Goal: Obtain resource: Download file/media

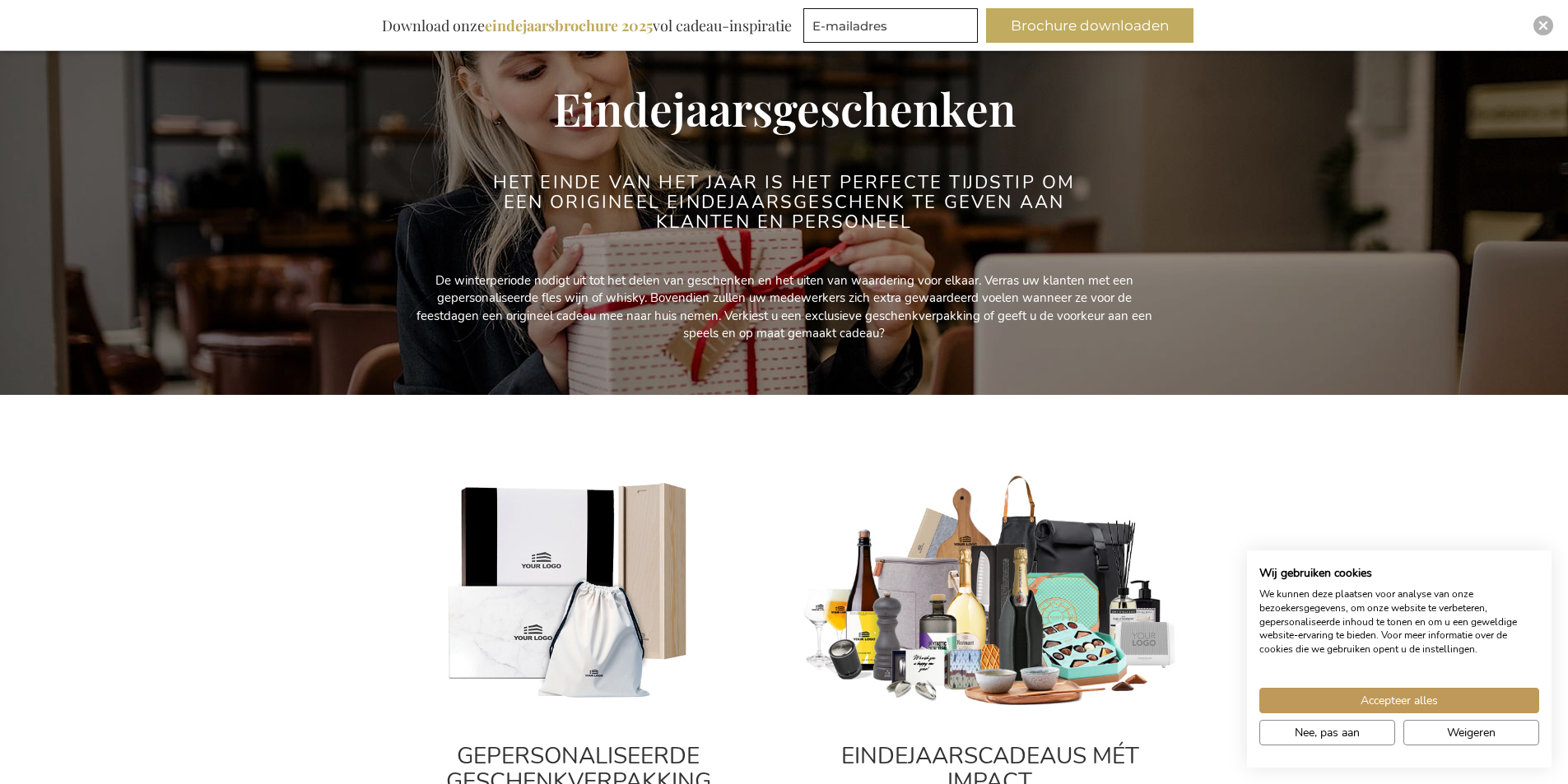
scroll to position [329, 0]
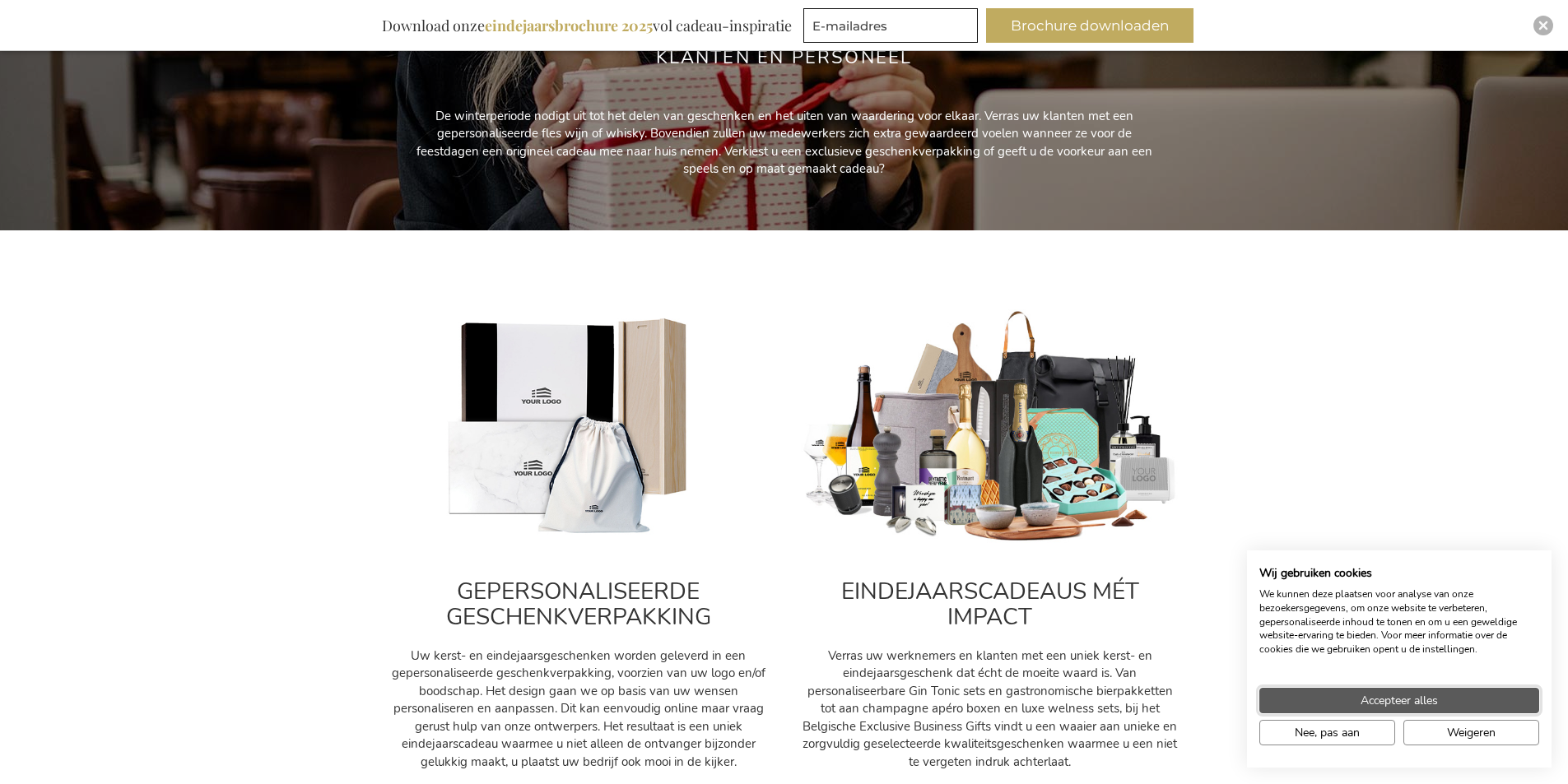
click at [1452, 700] on button "Accepteer alles" at bounding box center [1399, 700] width 280 height 26
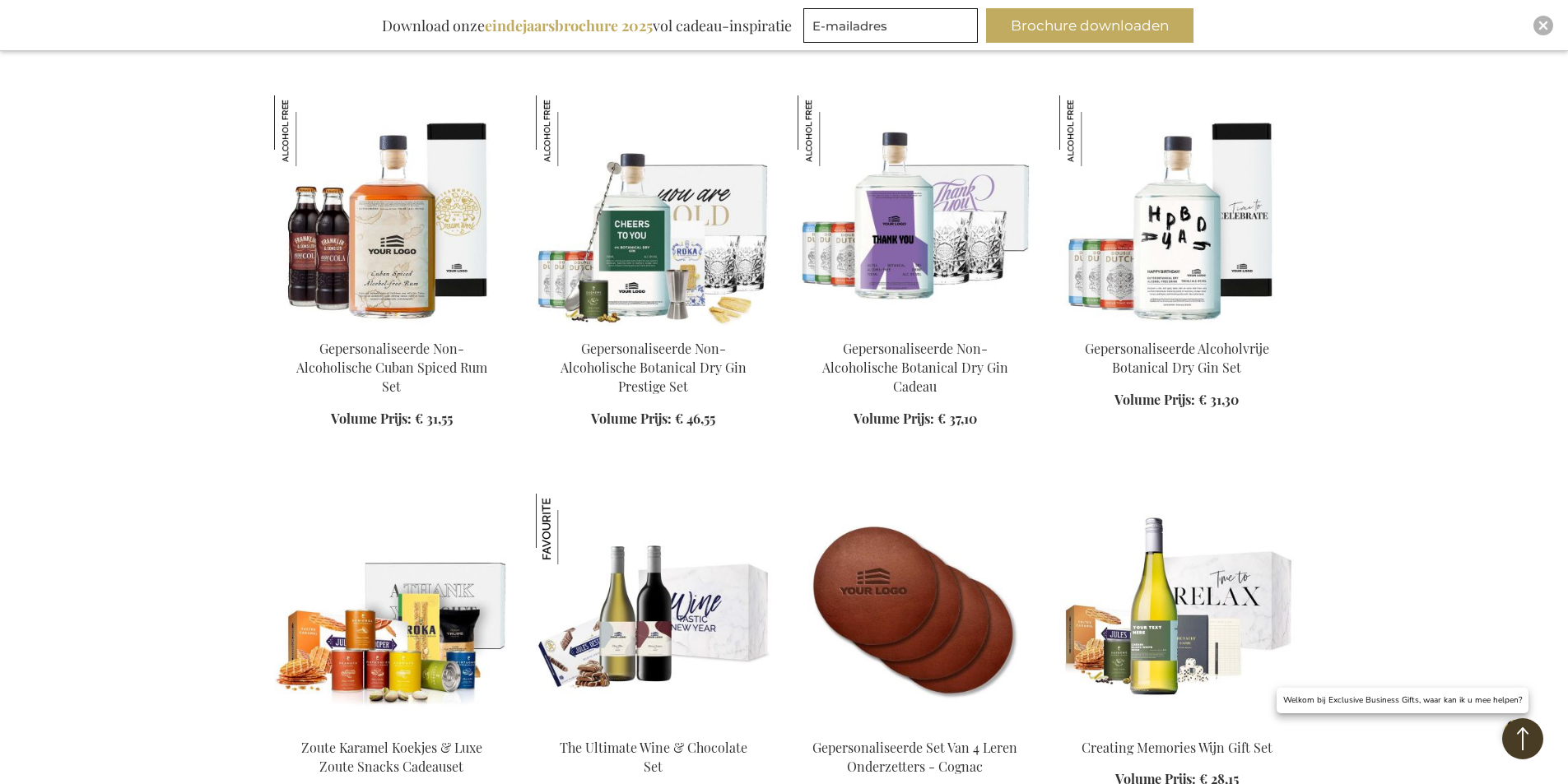
scroll to position [1975, 0]
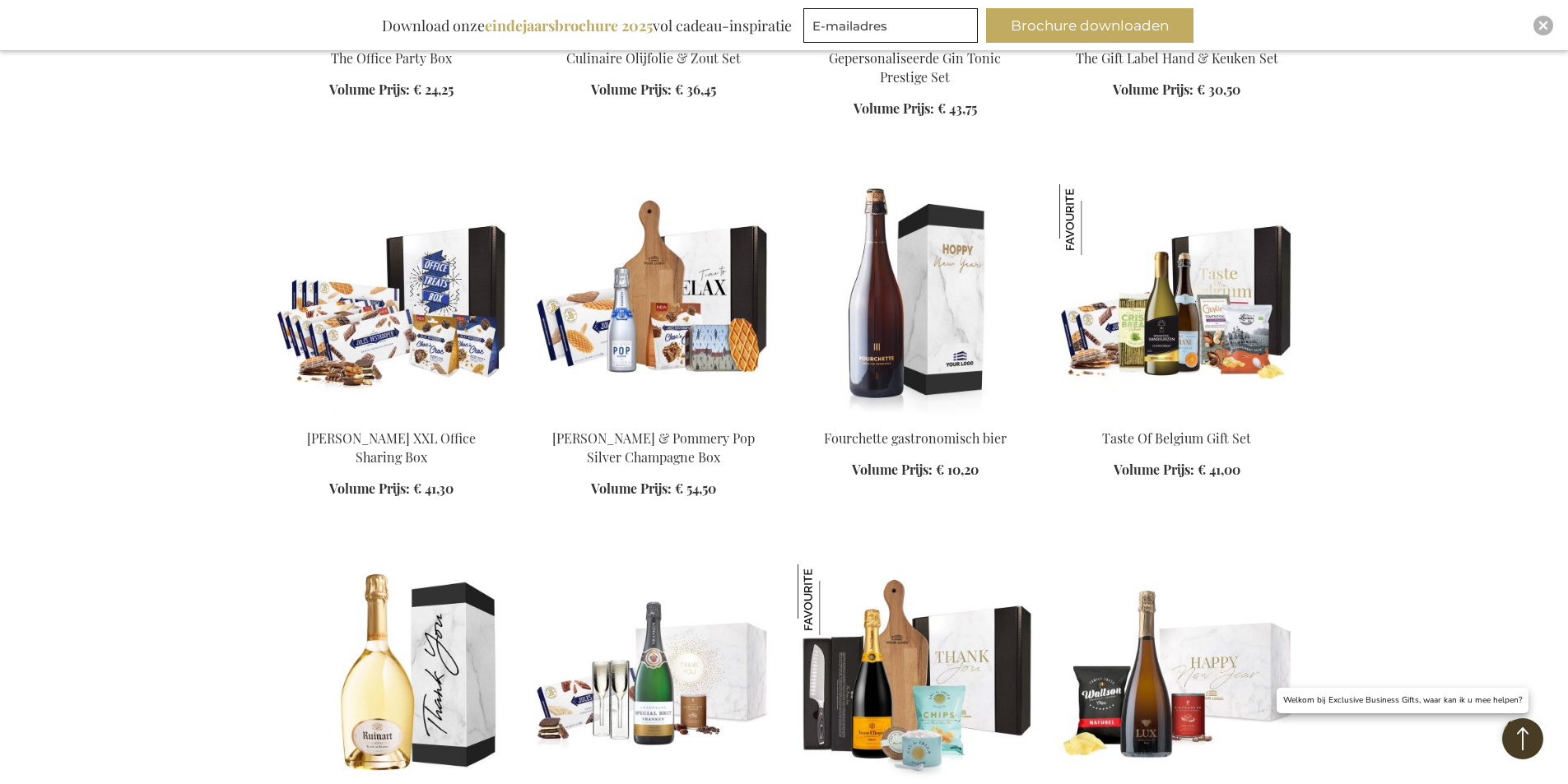
scroll to position [3044, 0]
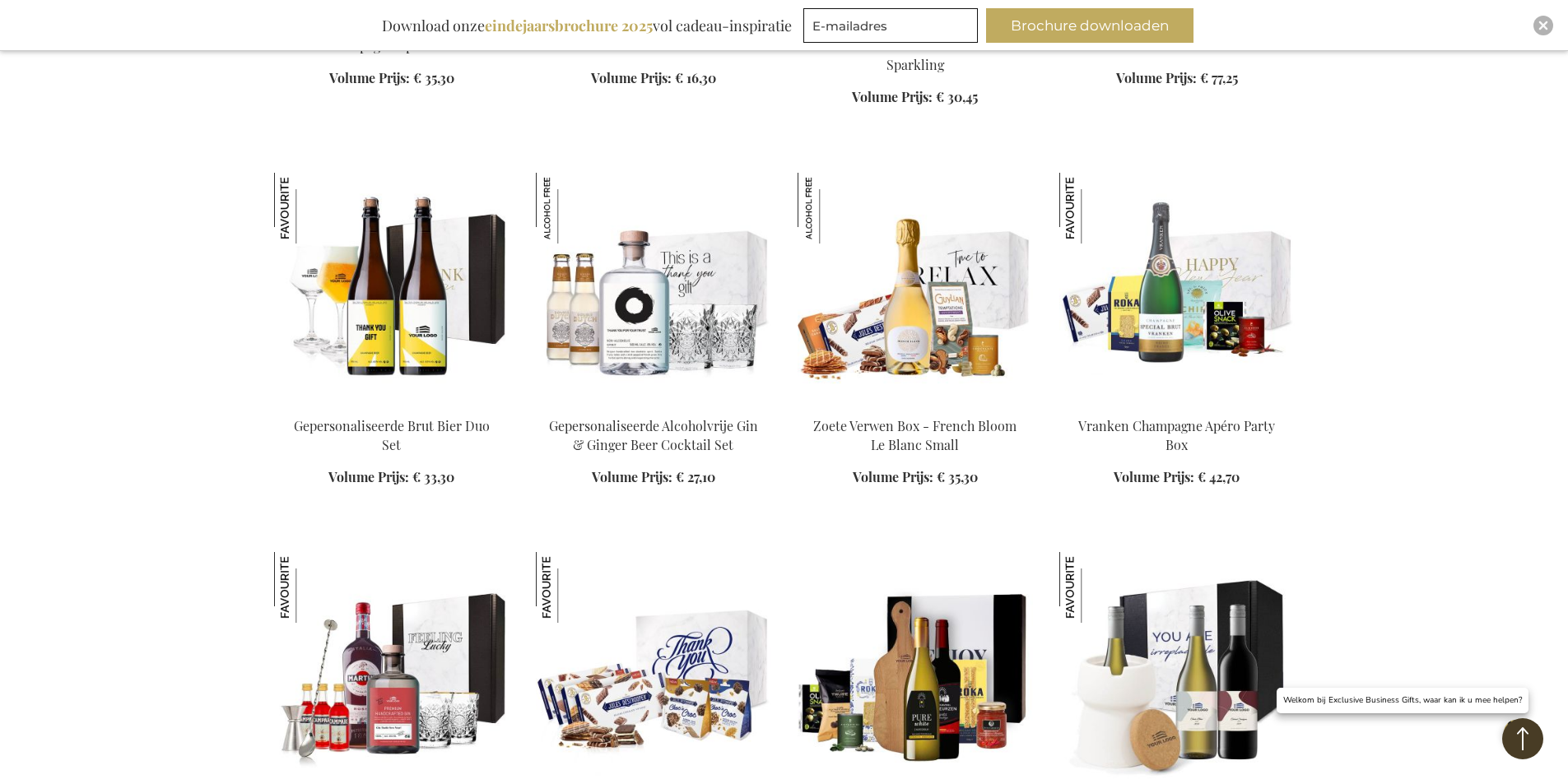
scroll to position [4278, 0]
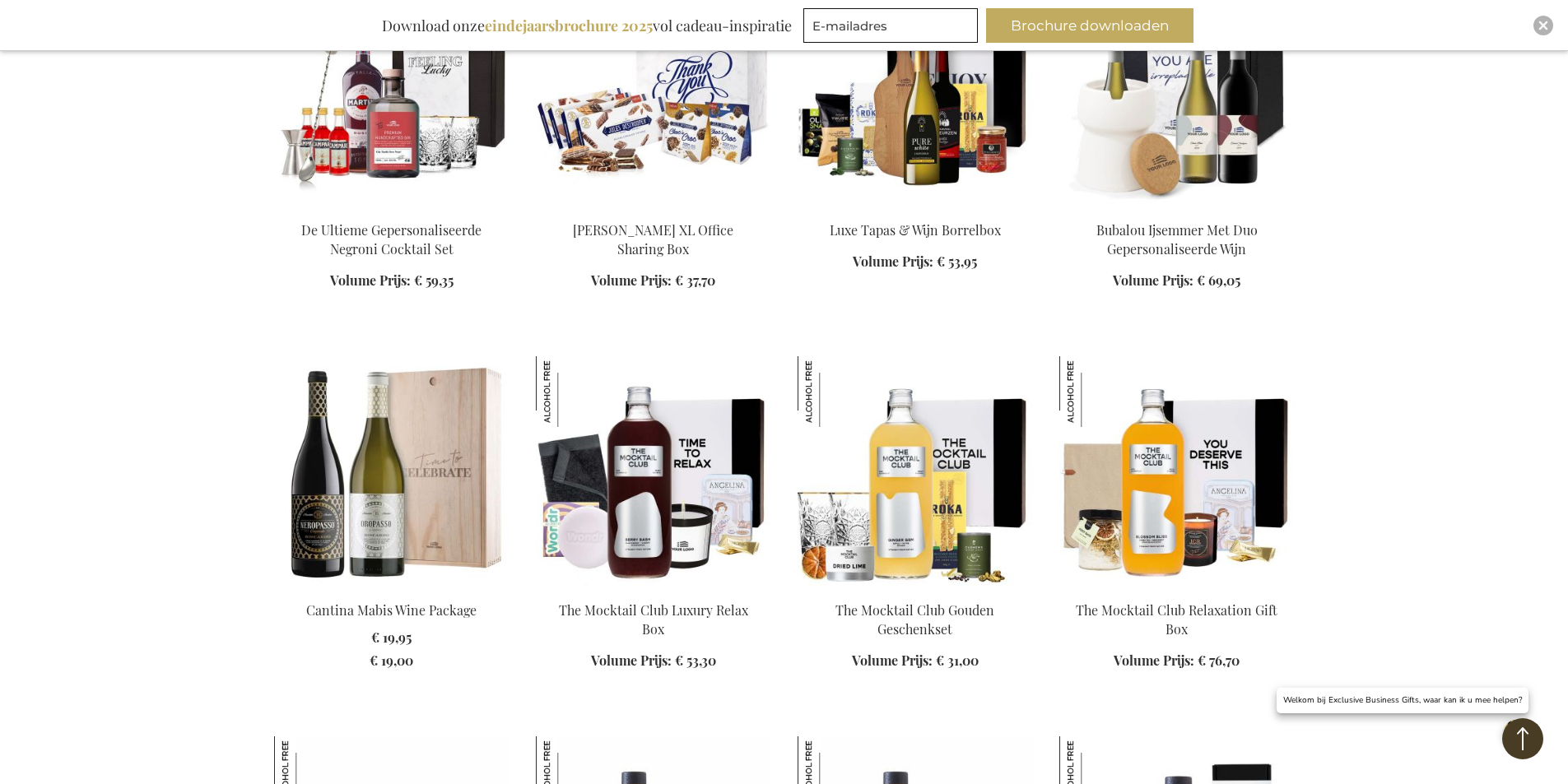
scroll to position [4935, 0]
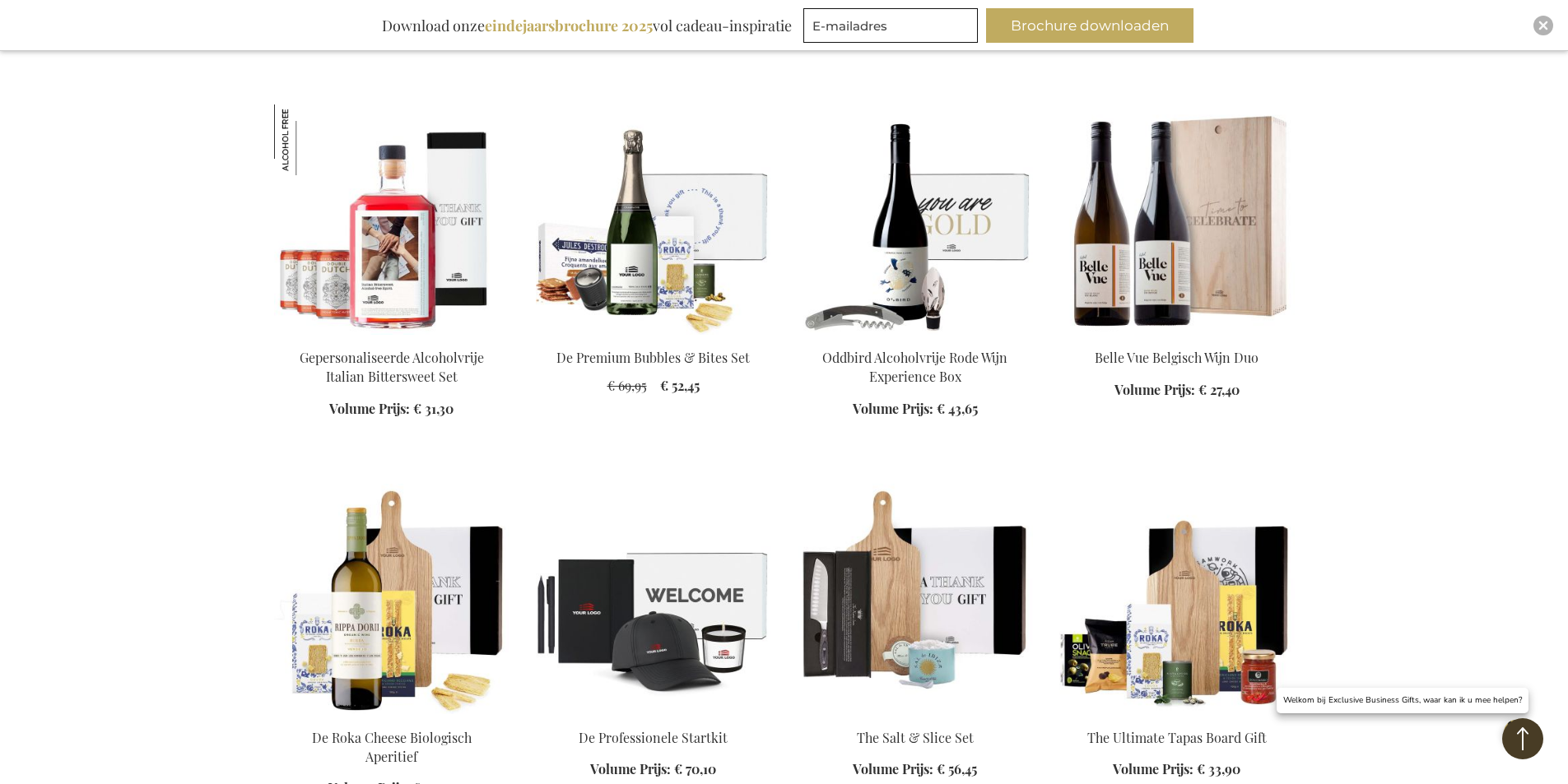
scroll to position [6581, 0]
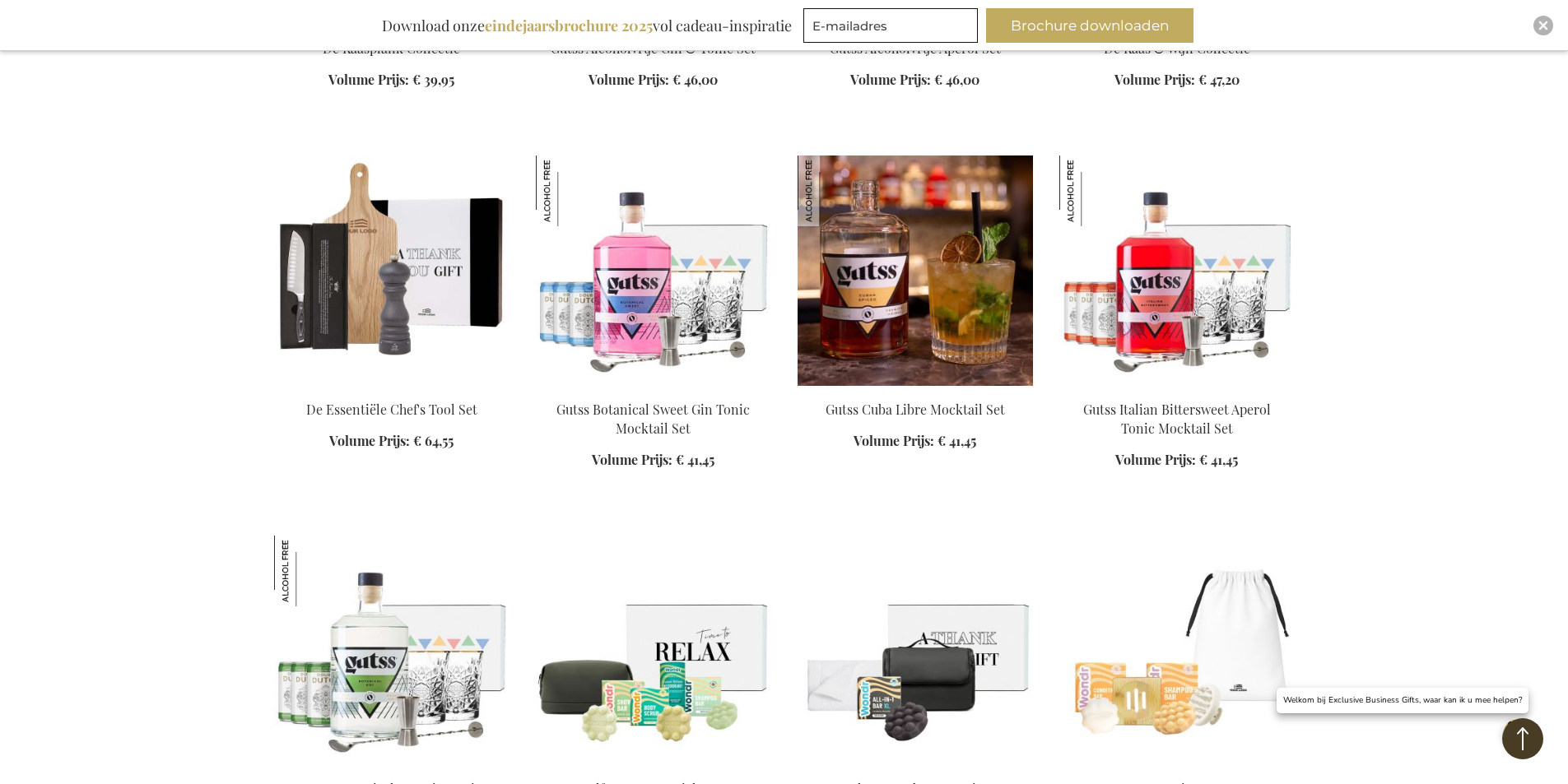
scroll to position [7651, 0]
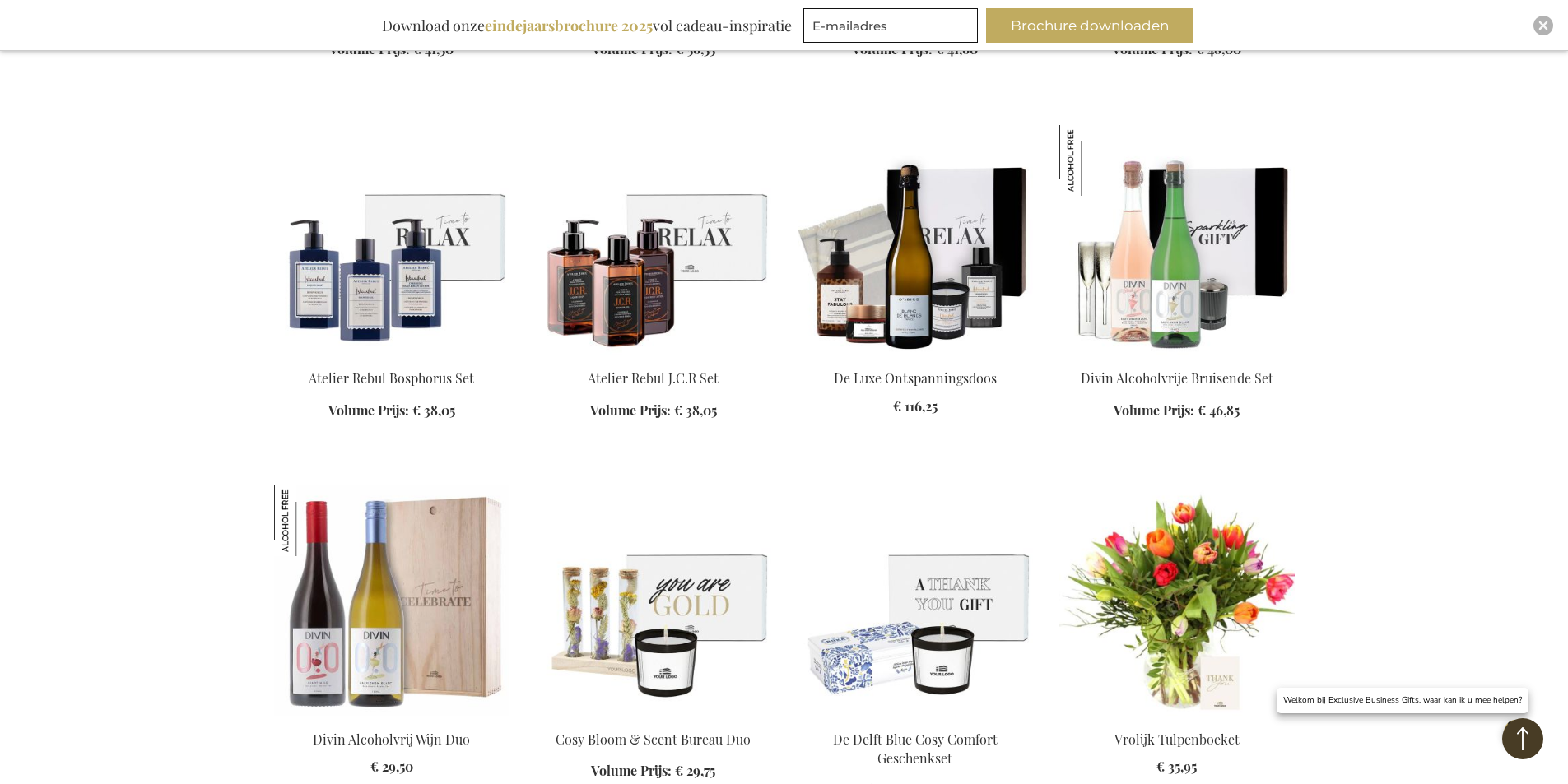
scroll to position [8802, 0]
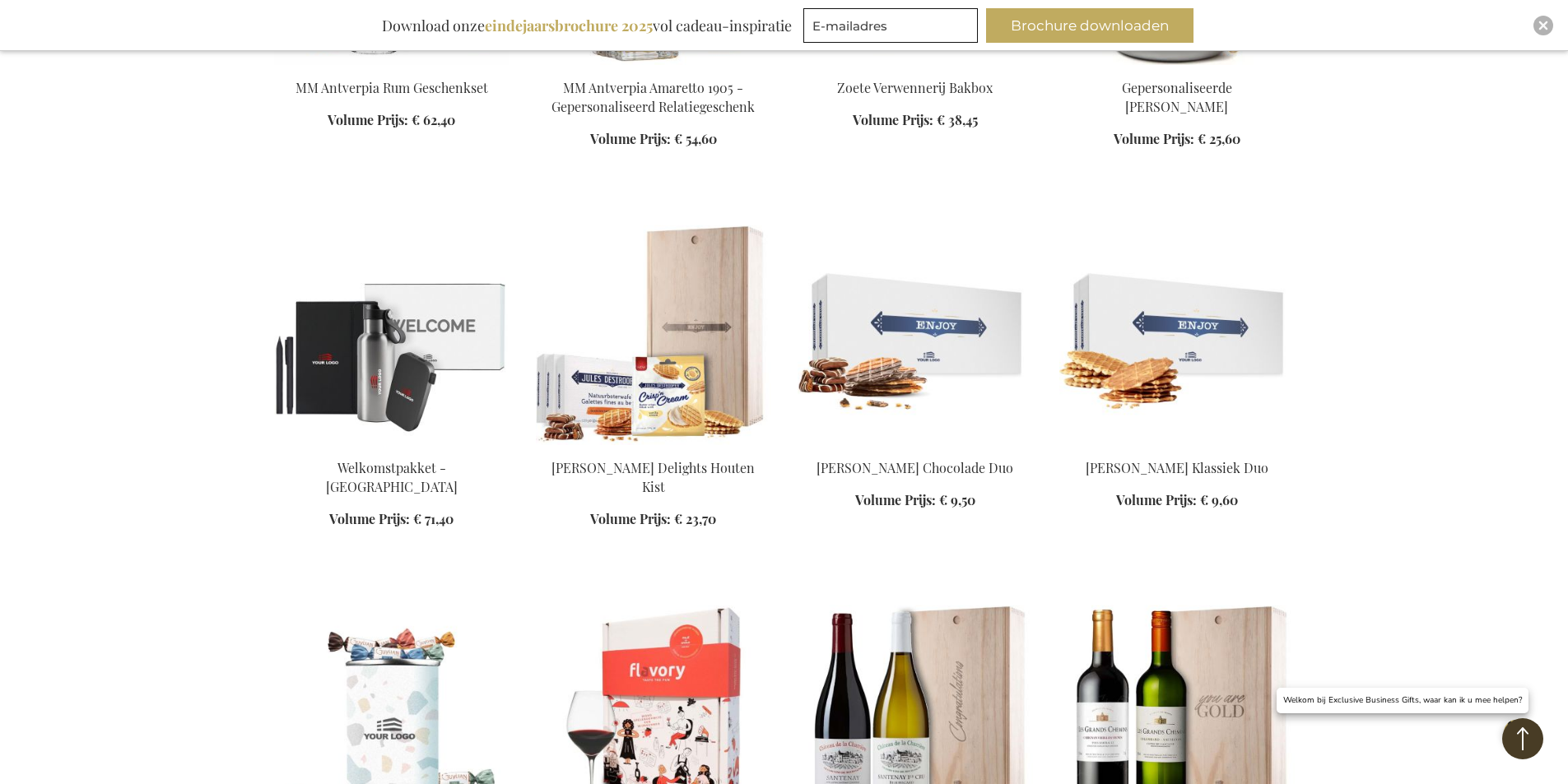
scroll to position [10612, 0]
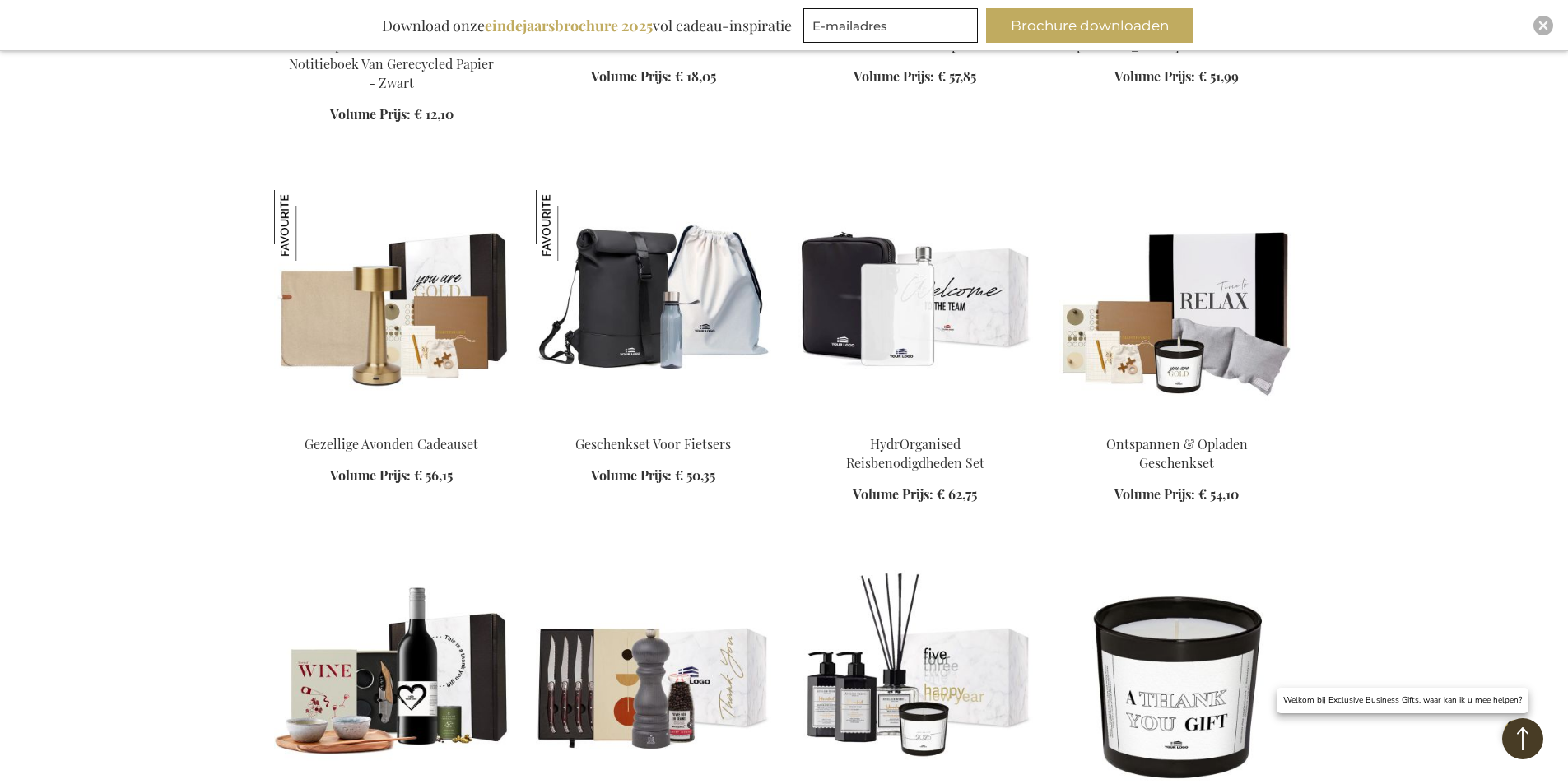
scroll to position [12175, 0]
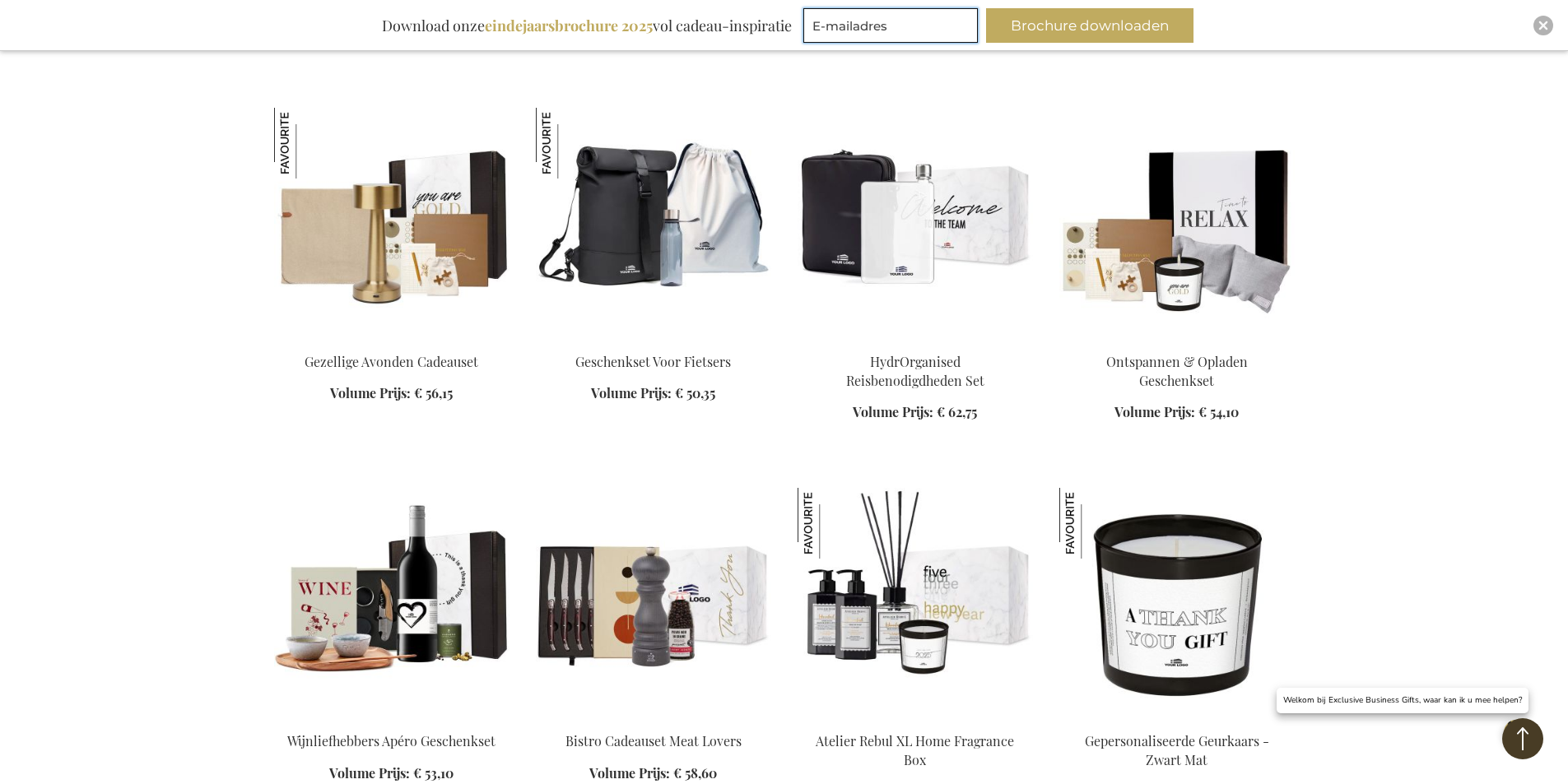
click at [889, 29] on input "E-mailadres" at bounding box center [891, 26] width 174 height 35
type input "[EMAIL_ADDRESS][DOMAIN_NAME]"
click at [1103, 31] on button "Brochure downloaden" at bounding box center [1090, 26] width 208 height 35
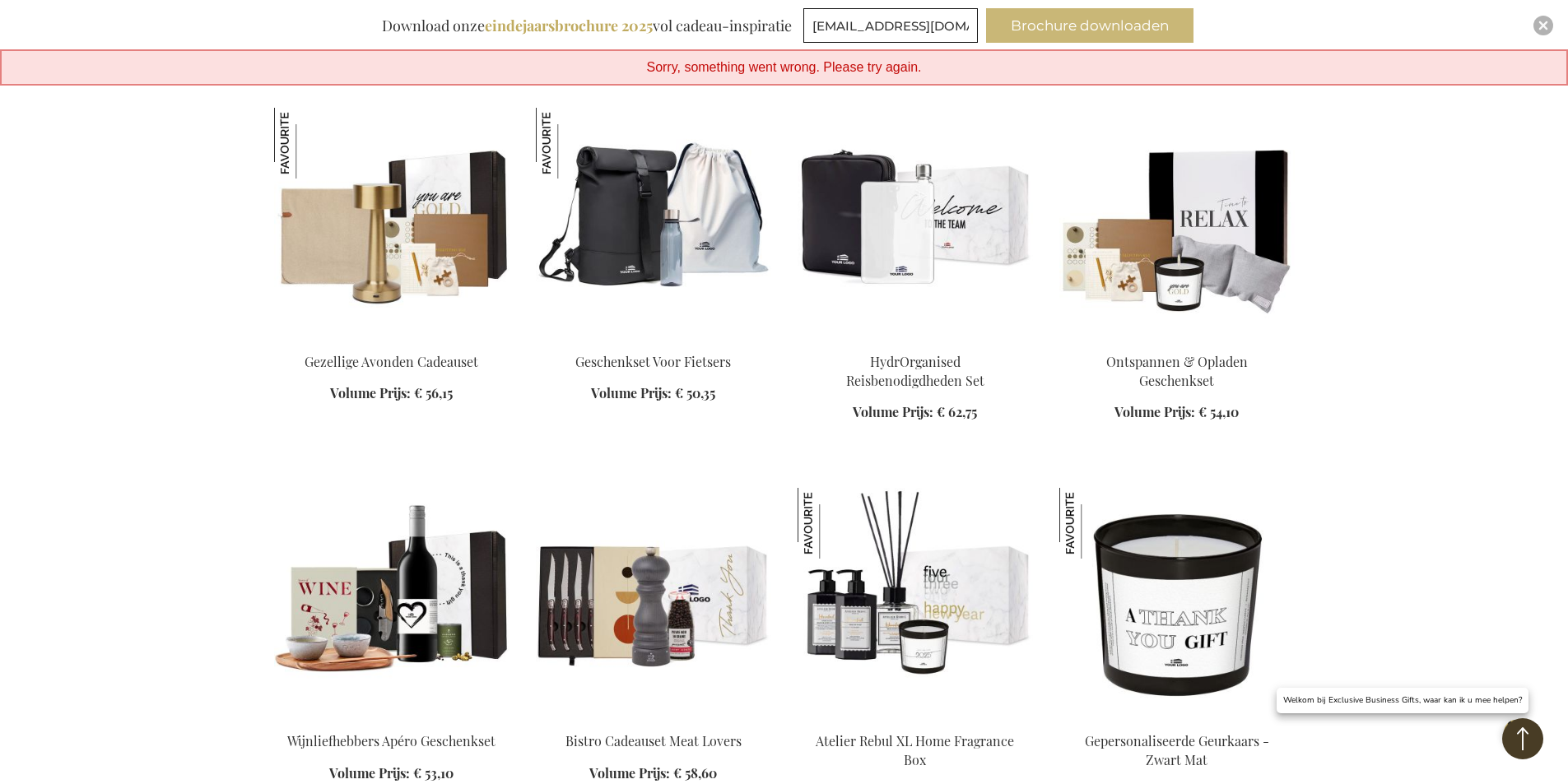
click at [1122, 25] on button "Brochure downloaden" at bounding box center [1090, 26] width 208 height 35
